Goal: Transaction & Acquisition: Purchase product/service

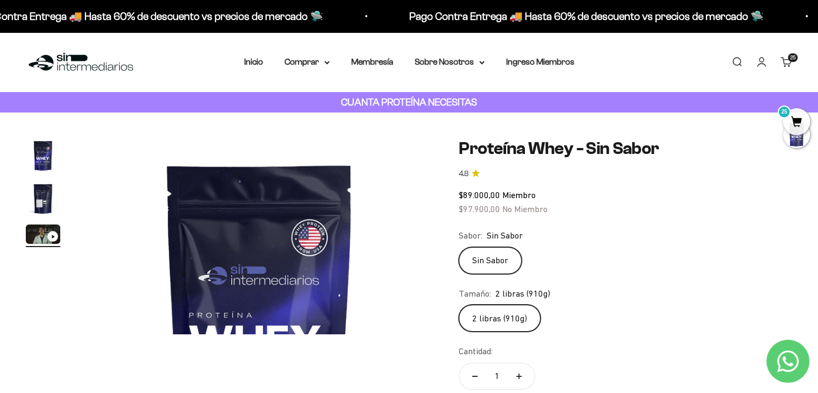
scroll to position [0, 719]
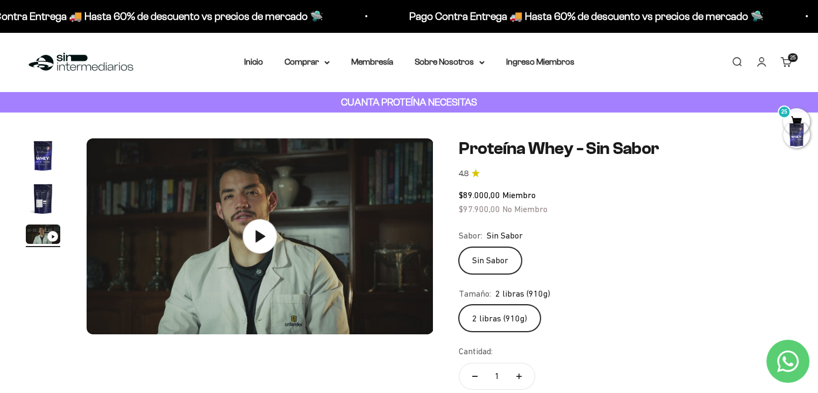
click at [796, 123] on div at bounding box center [796, 134] width 27 height 27
click at [796, 119] on span "25" at bounding box center [796, 121] width 27 height 27
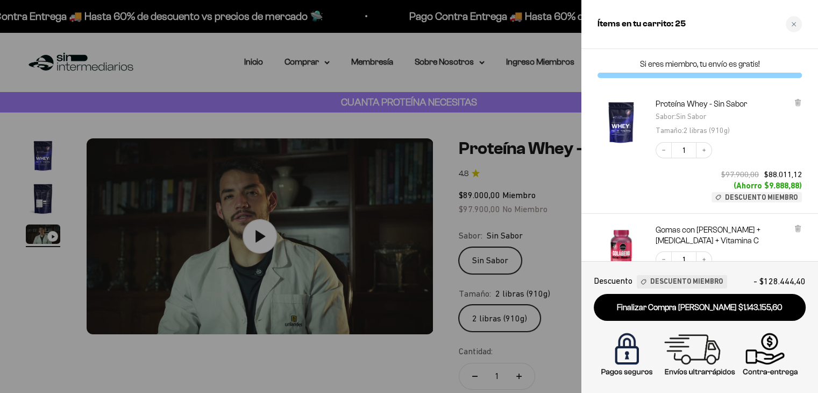
scroll to position [0, 729]
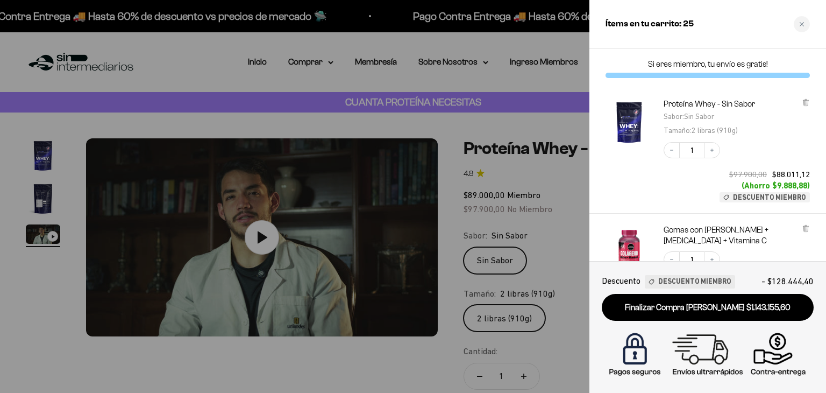
click at [386, 104] on div at bounding box center [413, 196] width 826 height 393
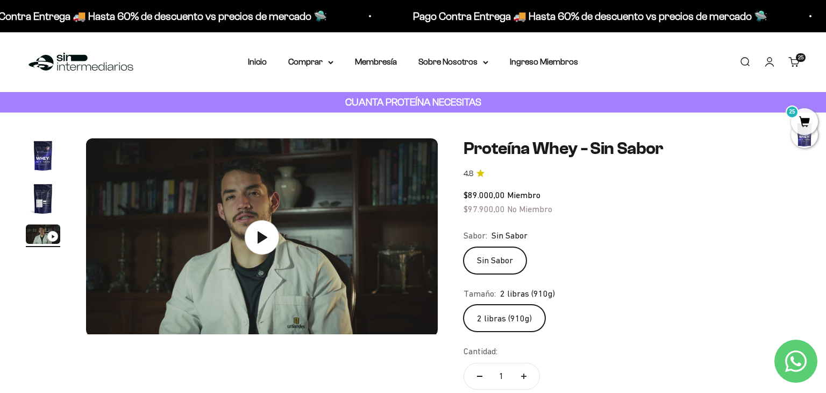
scroll to position [0, 719]
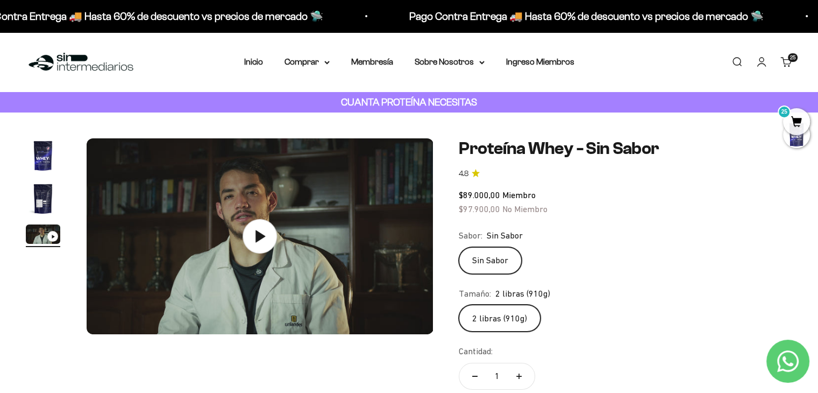
click at [793, 128] on span "25" at bounding box center [796, 121] width 27 height 27
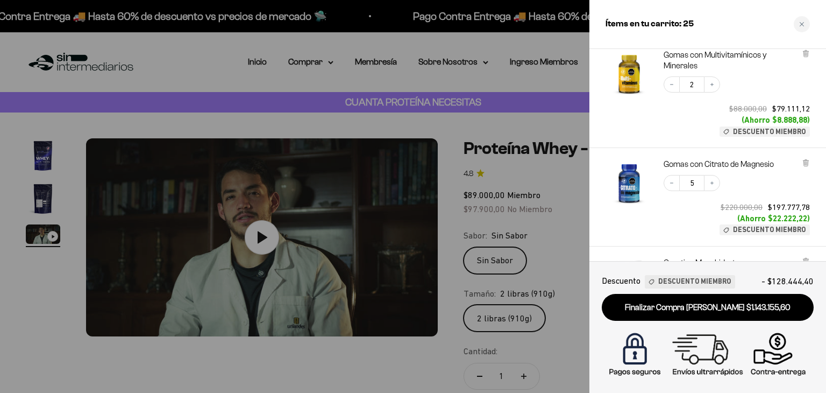
scroll to position [269, 0]
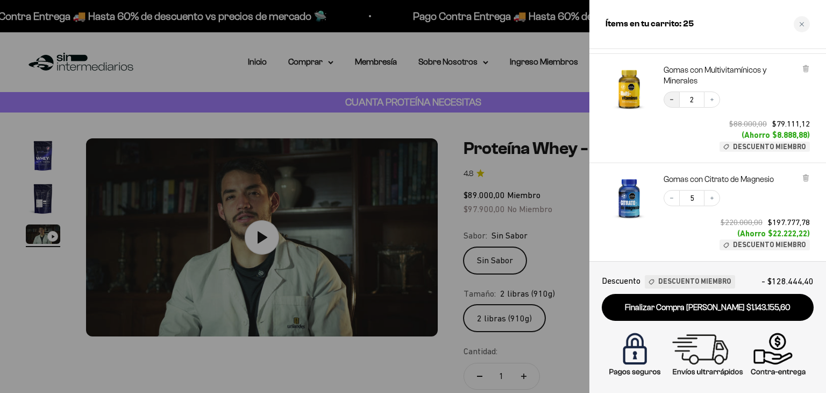
click at [667, 99] on button "Decrease quantity" at bounding box center [672, 99] width 16 height 16
click at [711, 104] on button "Increase quantity" at bounding box center [712, 99] width 16 height 16
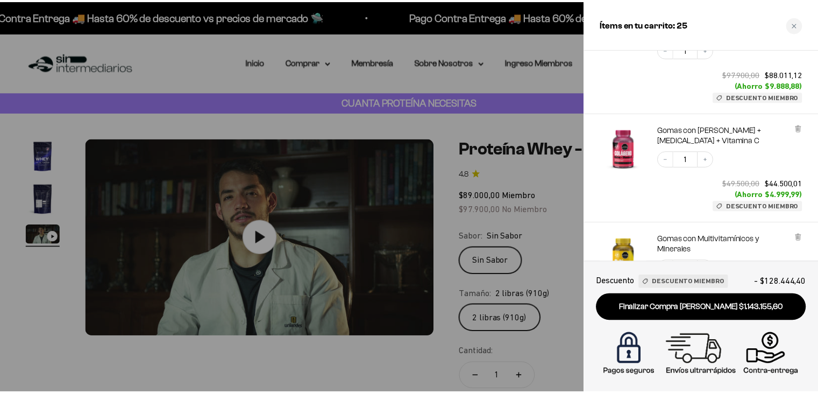
scroll to position [108, 0]
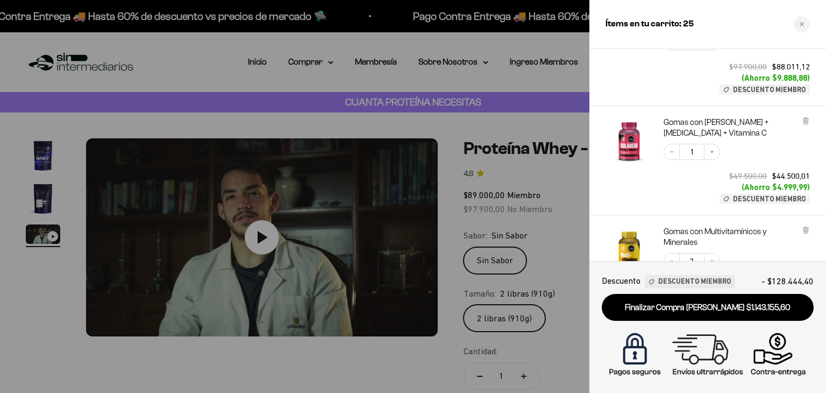
click at [498, 194] on div at bounding box center [413, 196] width 826 height 393
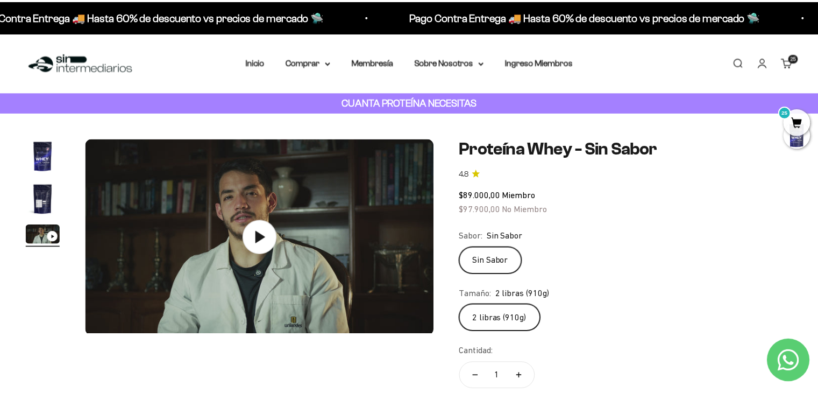
scroll to position [0, 719]
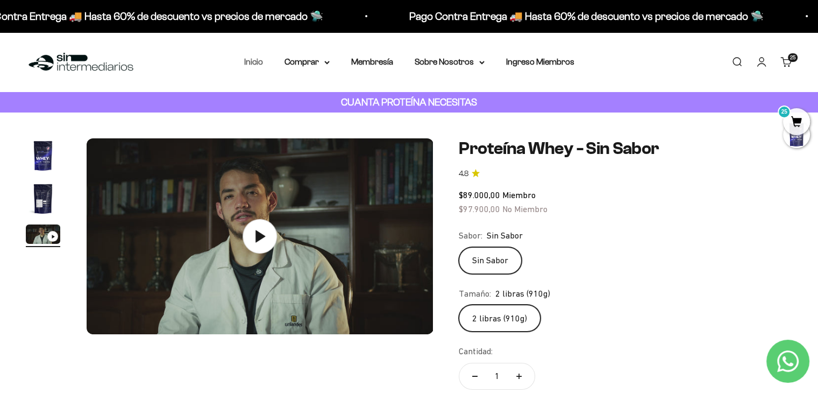
click at [259, 62] on link "Inicio" at bounding box center [253, 61] width 19 height 9
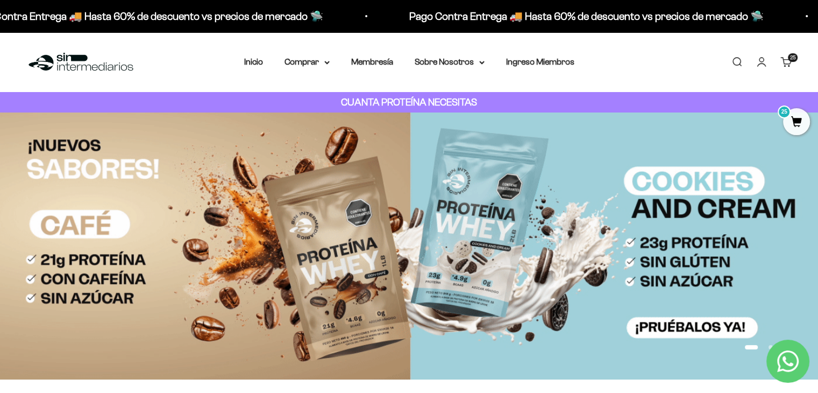
click at [348, 222] on img at bounding box center [409, 245] width 818 height 266
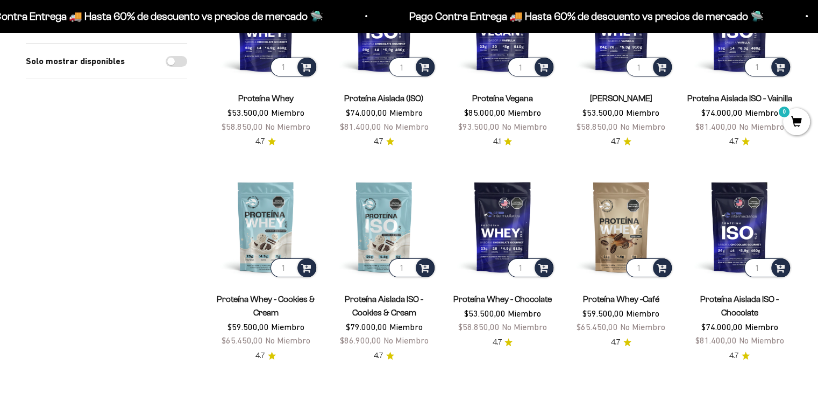
scroll to position [215, 0]
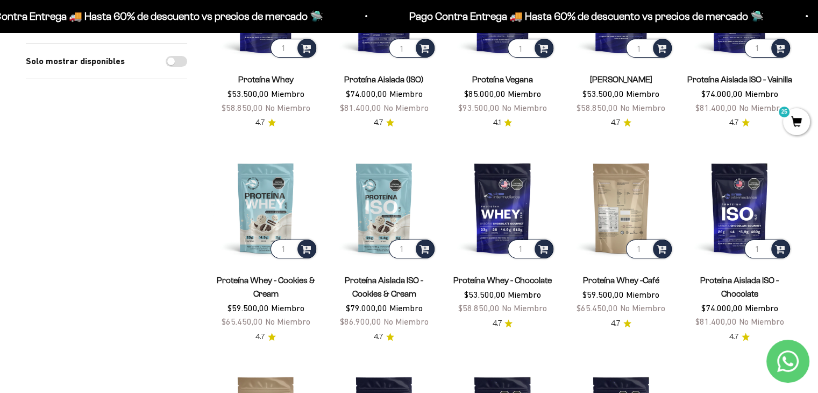
click at [632, 190] on img at bounding box center [620, 207] width 105 height 105
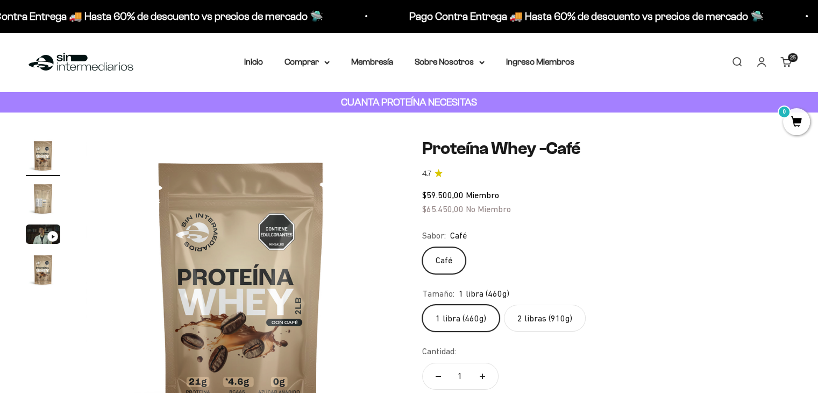
click at [537, 315] on label "2 libras (910g)" at bounding box center [545, 317] width 82 height 27
click at [422, 304] on input "2 libras (910g)" at bounding box center [422, 304] width 1 height 1
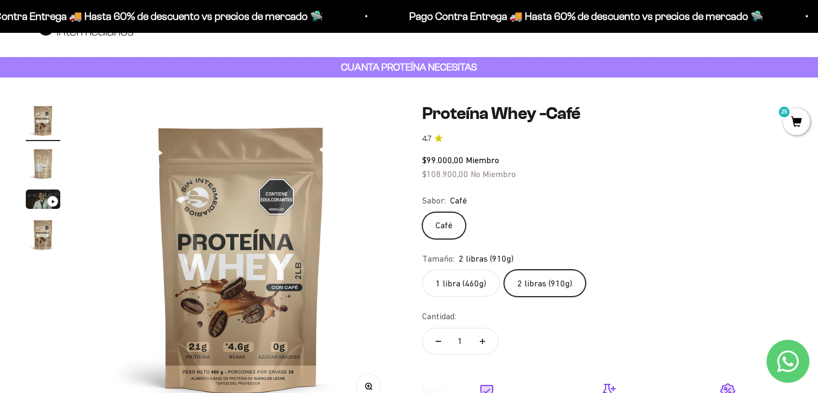
scroll to position [54, 0]
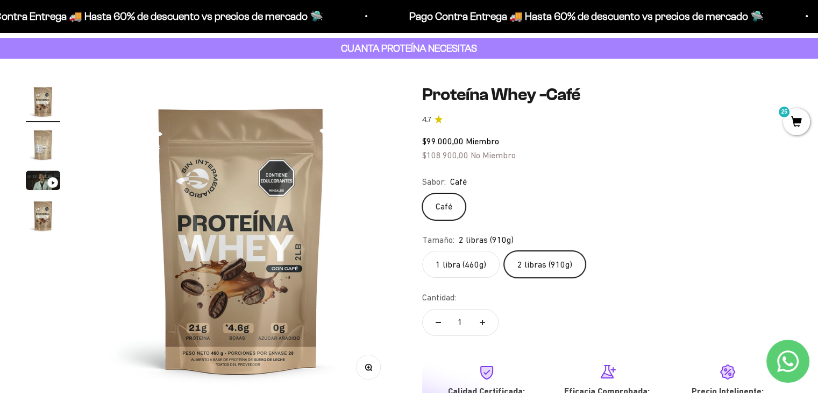
click at [464, 256] on label "1 libra (460g)" at bounding box center [460, 264] width 77 height 27
click at [422, 251] on input "1 libra (460g)" at bounding box center [422, 250] width 1 height 1
click at [295, 235] on img at bounding box center [241, 239] width 310 height 310
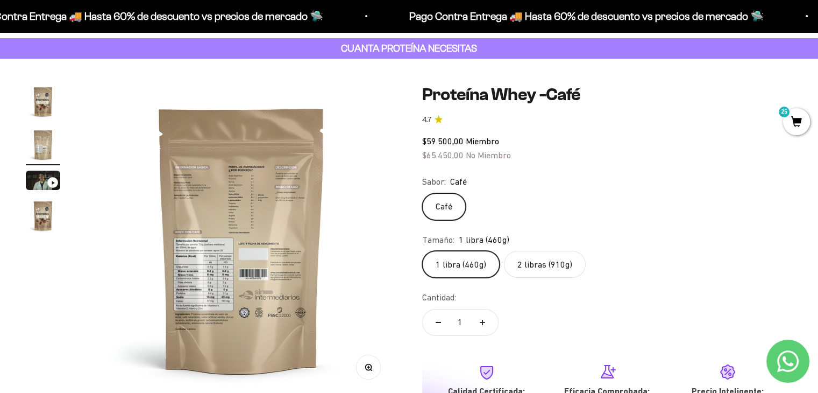
click at [89, 218] on img at bounding box center [242, 239] width 310 height 310
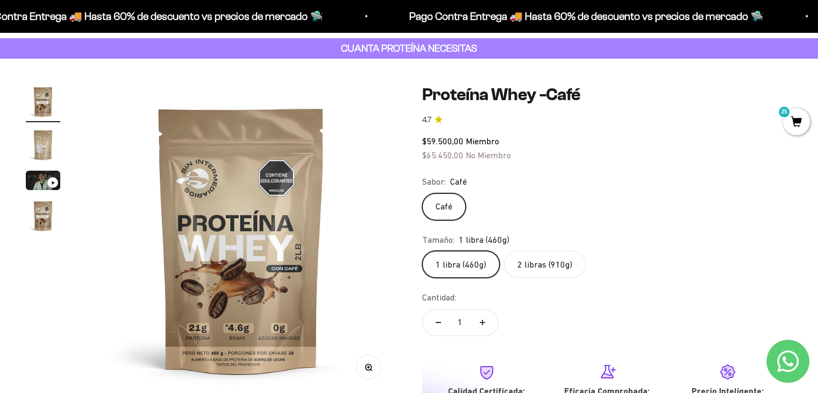
click at [530, 259] on label "2 libras (910g)" at bounding box center [545, 264] width 82 height 27
click at [422, 251] on input "2 libras (910g)" at bounding box center [422, 250] width 1 height 1
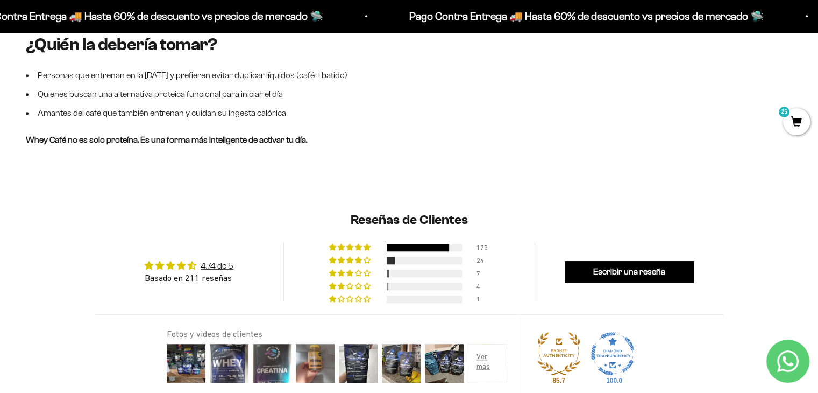
scroll to position [860, 0]
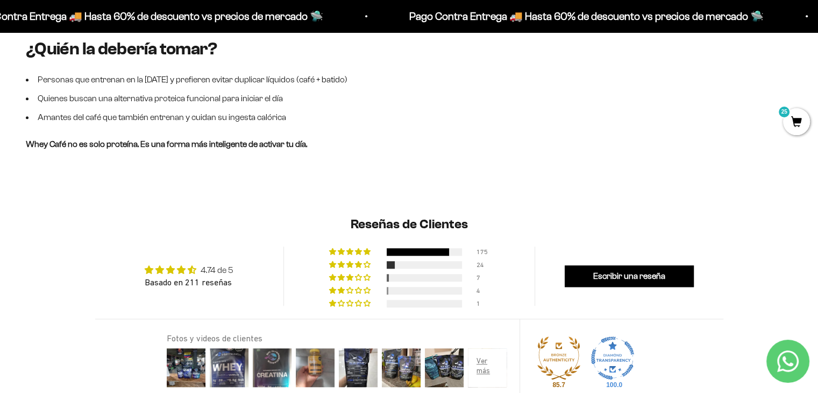
click at [222, 269] on link "4.74 de 5" at bounding box center [217, 269] width 33 height 9
